Goal: Entertainment & Leisure: Consume media (video, audio)

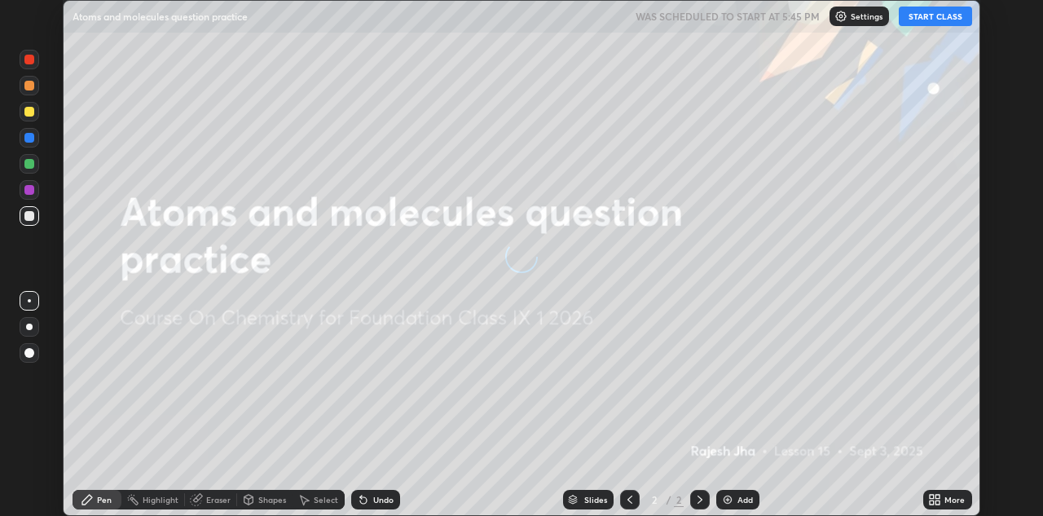
scroll to position [516, 1043]
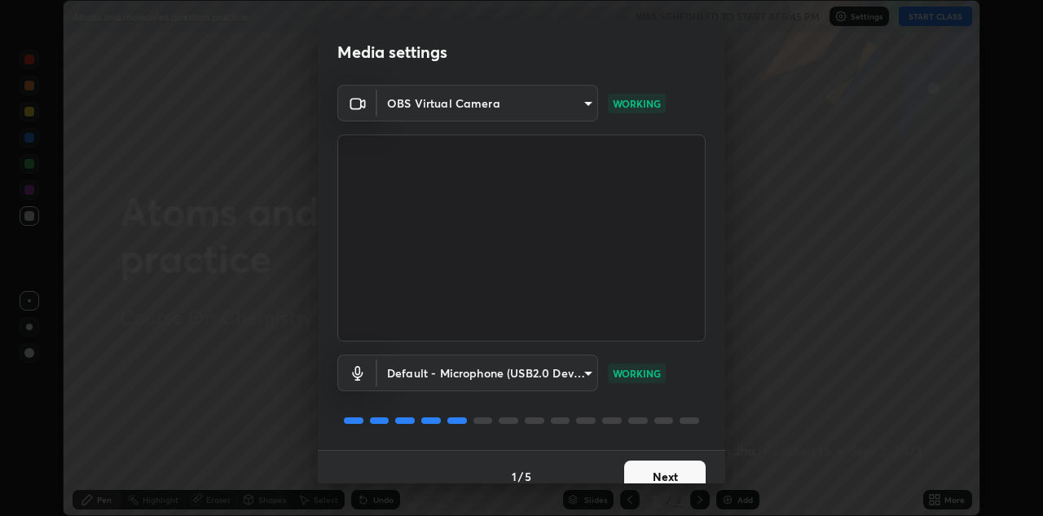
click at [650, 471] on button "Next" at bounding box center [665, 477] width 82 height 33
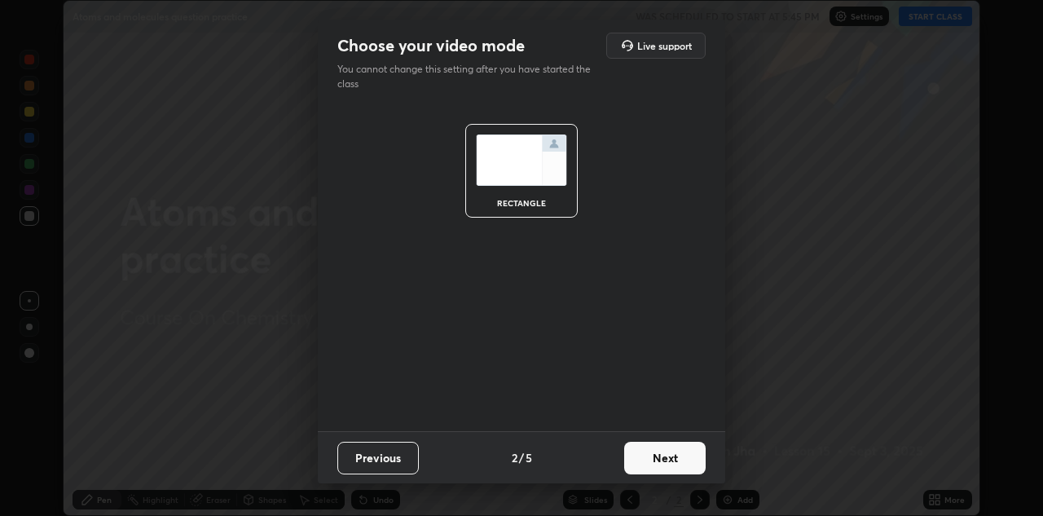
click at [651, 470] on button "Next" at bounding box center [665, 458] width 82 height 33
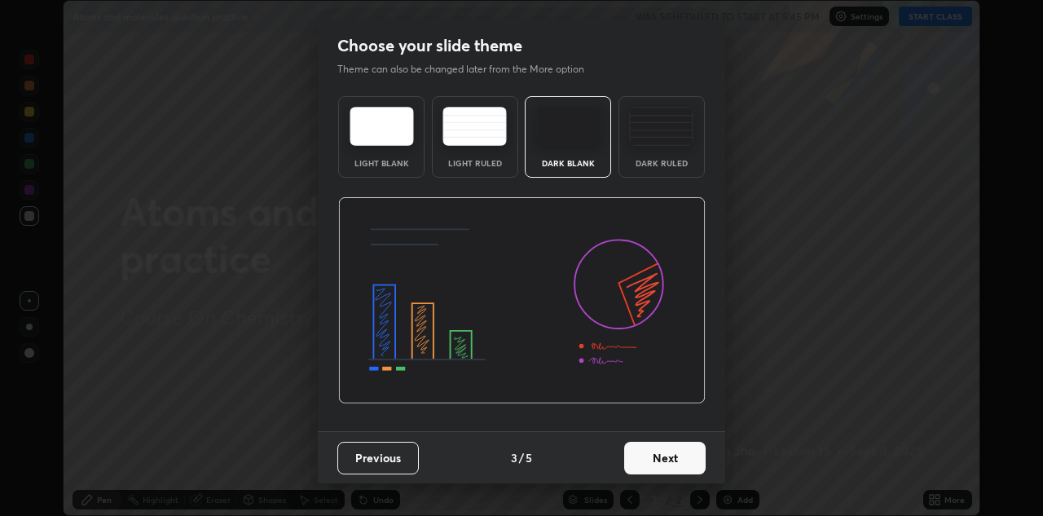
click at [655, 472] on button "Next" at bounding box center [665, 458] width 82 height 33
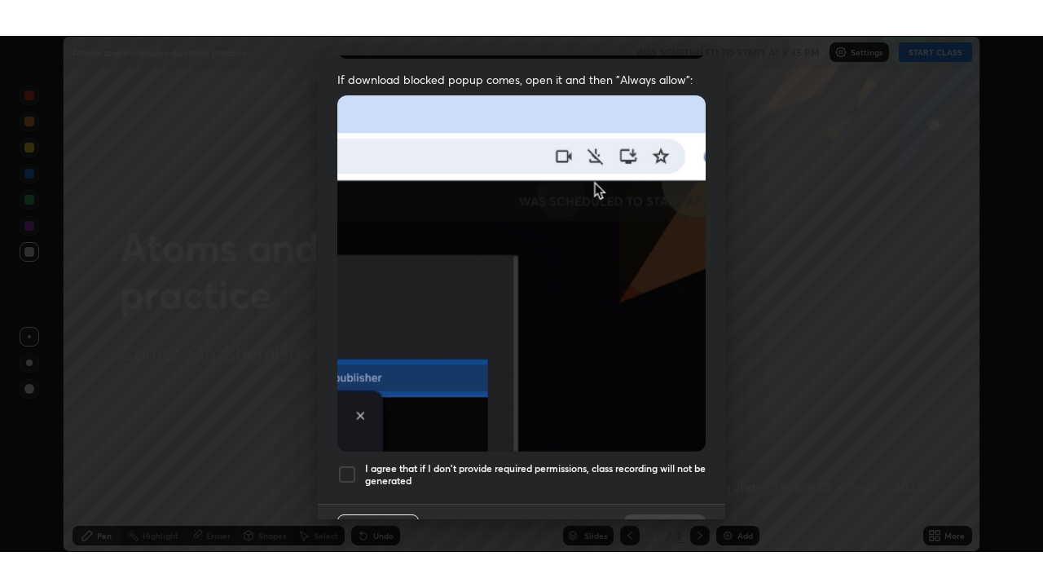
scroll to position [351, 0]
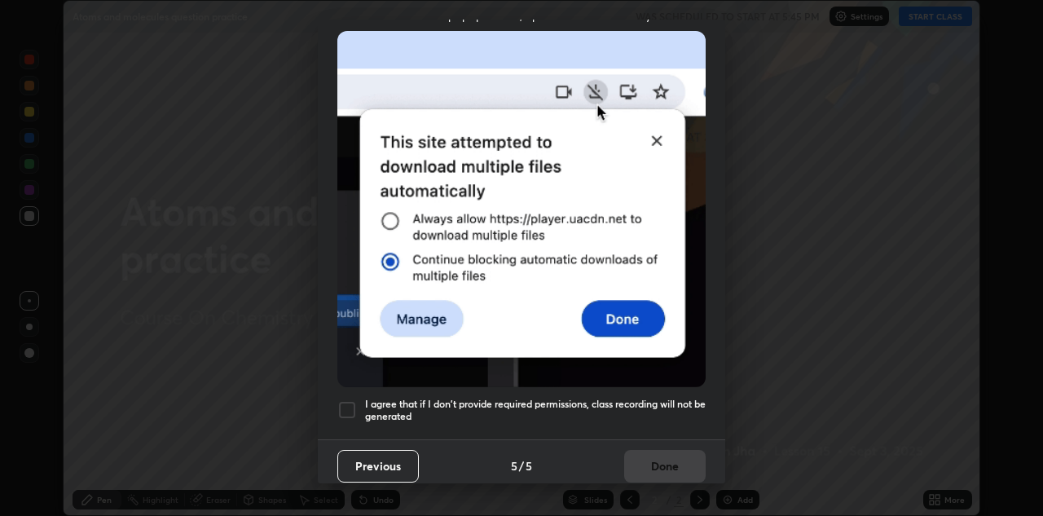
click at [349, 400] on div at bounding box center [347, 410] width 20 height 20
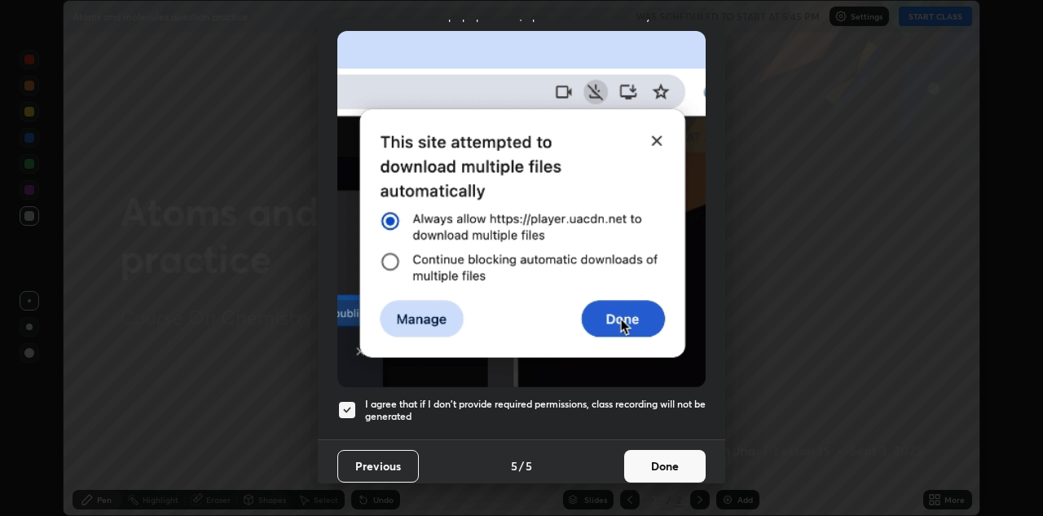
click at [653, 456] on button "Done" at bounding box center [665, 466] width 82 height 33
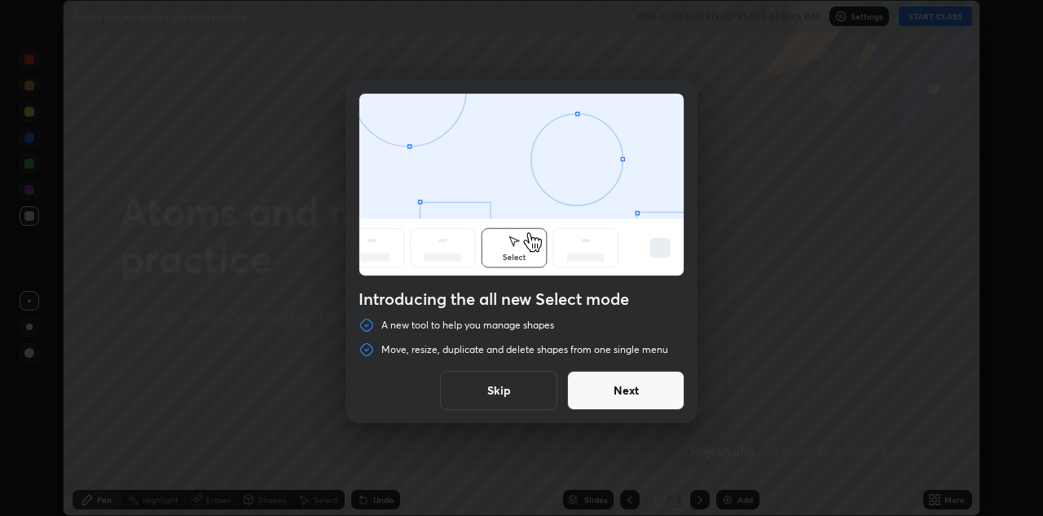
click at [534, 387] on button "Skip" at bounding box center [498, 390] width 117 height 39
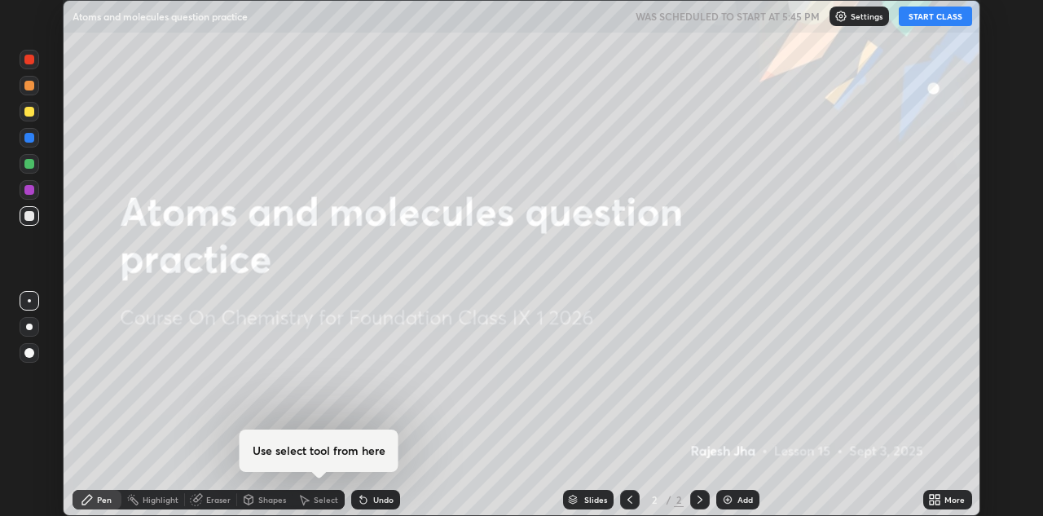
click at [938, 22] on button "START CLASS" at bounding box center [935, 17] width 73 height 20
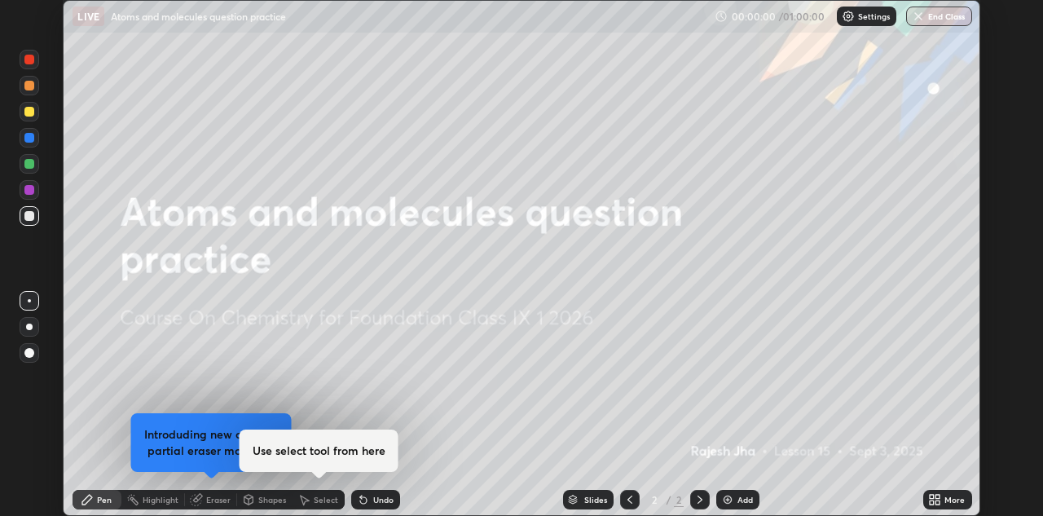
click at [937, 500] on icon at bounding box center [938, 502] width 4 height 4
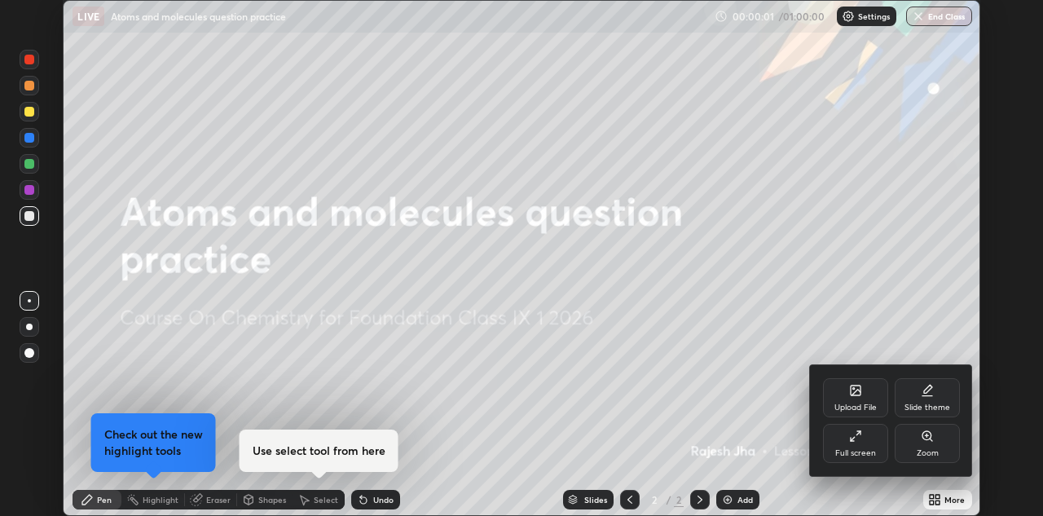
click at [861, 452] on div "Full screen" at bounding box center [855, 453] width 41 height 8
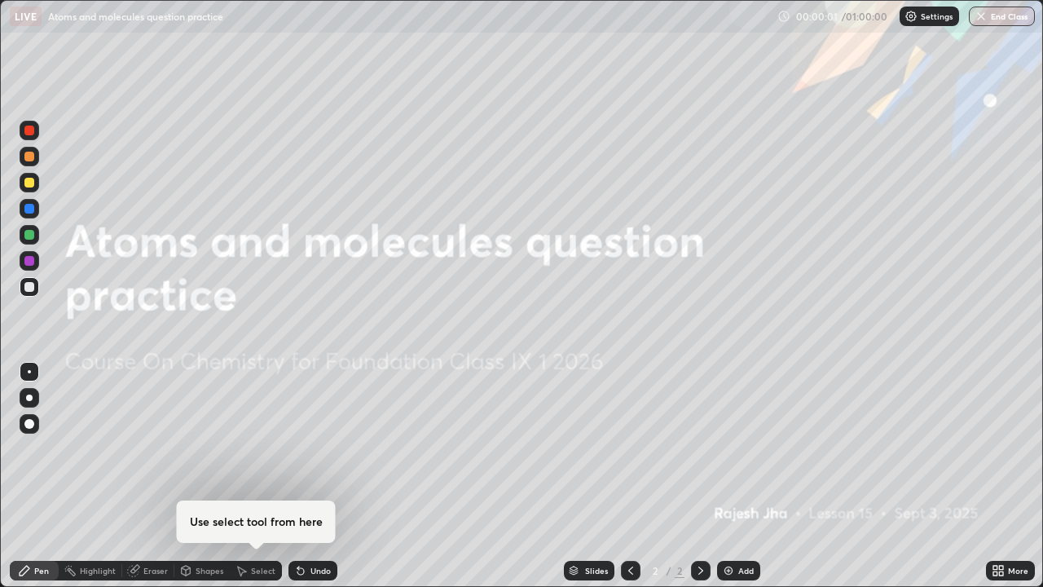
scroll to position [587, 1043]
